Goal: Obtain resource: Obtain resource

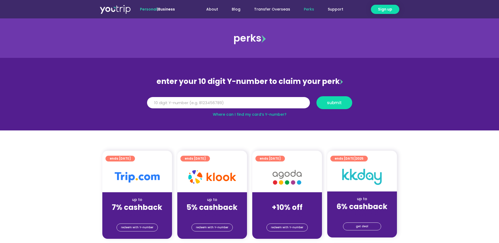
click at [260, 116] on link "Where can I find my card’s Y-number?" at bounding box center [250, 114] width 74 height 5
click at [222, 106] on input "Y Number" at bounding box center [228, 103] width 163 height 12
click at [332, 103] on span "submit" at bounding box center [334, 103] width 15 height 4
click at [449, 217] on section "ends [DATE] up to 7% cashback (for stays only) redeem with Y-number ends [DATE]…" at bounding box center [249, 198] width 499 height 94
click at [251, 113] on link "Where can I find my card’s Y-number?" at bounding box center [250, 114] width 74 height 5
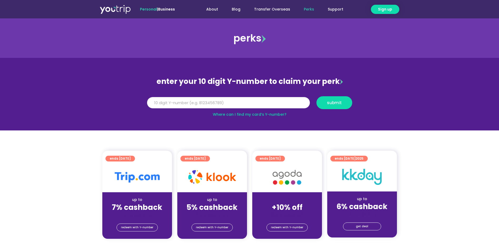
drag, startPoint x: 195, startPoint y: 102, endPoint x: 89, endPoint y: 107, distance: 106.2
click at [89, 107] on section "enter your 10 digit Y-number to claim your perk Y Number [CREDIT_CARD_NUMBER] s…" at bounding box center [249, 94] width 499 height 73
type input "8193903961"
click at [332, 104] on span "submit" at bounding box center [334, 103] width 15 height 4
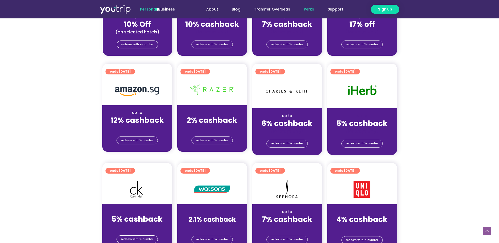
scroll to position [316, 0]
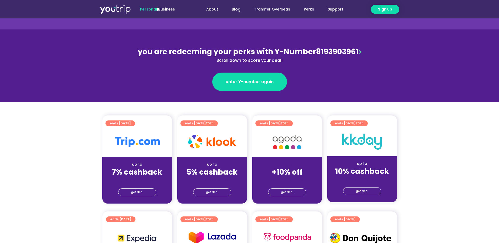
scroll to position [79, 0]
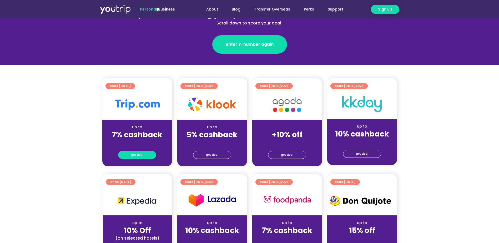
click at [143, 154] on link "get deal" at bounding box center [137, 155] width 38 height 8
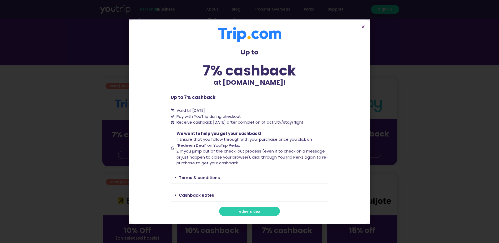
click at [264, 212] on link "redeem deal" at bounding box center [249, 211] width 61 height 9
